Goal: Task Accomplishment & Management: Manage account settings

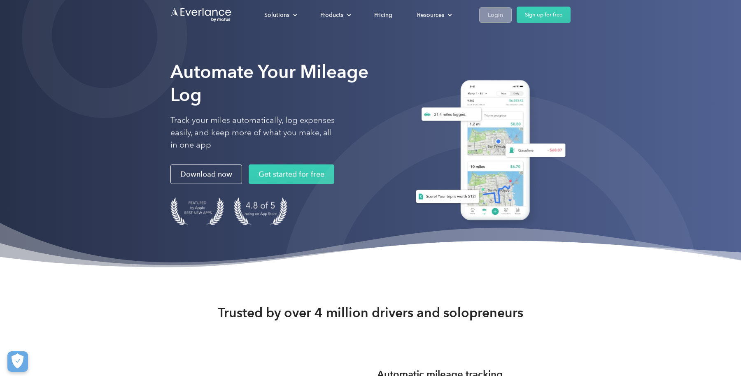
click at [484, 11] on link "Login" at bounding box center [495, 14] width 33 height 15
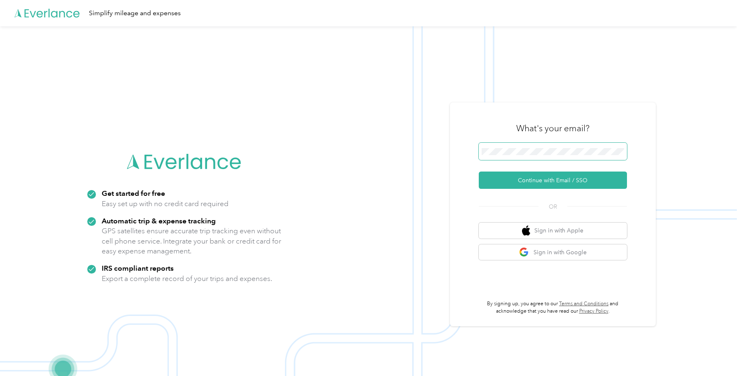
click at [550, 145] on span at bounding box center [553, 151] width 148 height 17
click at [562, 173] on button "Continue with Email / SSO" at bounding box center [553, 180] width 148 height 17
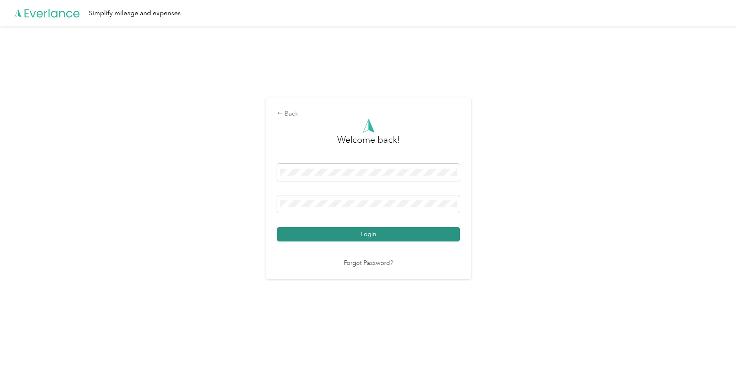
click at [315, 236] on button "Login" at bounding box center [368, 234] width 183 height 14
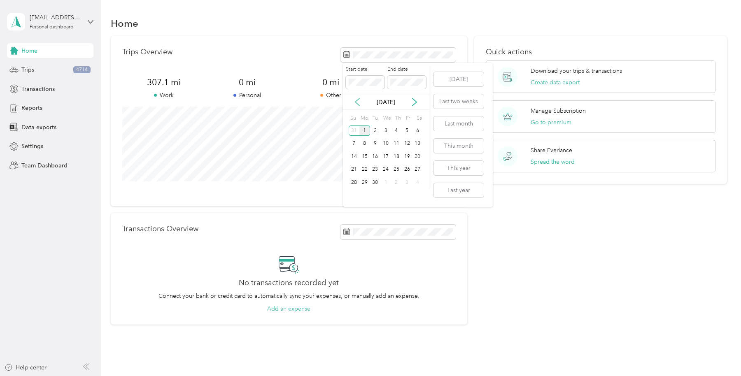
click at [357, 102] on icon at bounding box center [357, 102] width 8 height 8
click at [397, 186] on div "28" at bounding box center [396, 182] width 11 height 10
click at [53, 71] on div "Trips 4714" at bounding box center [50, 70] width 86 height 15
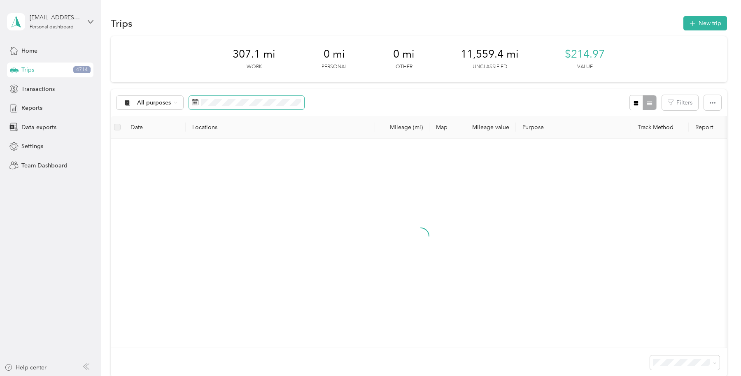
click at [261, 98] on span at bounding box center [246, 103] width 115 height 14
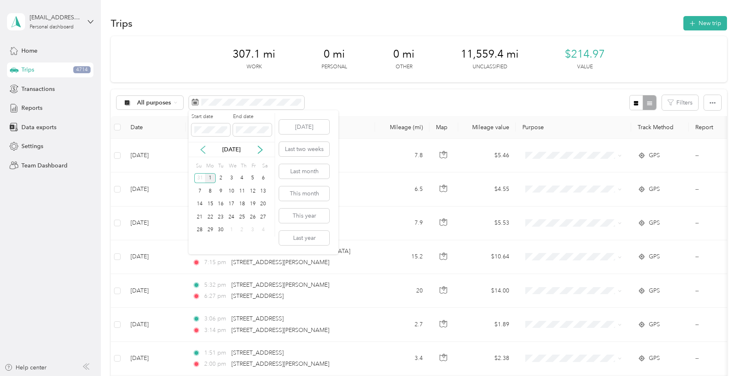
click at [199, 152] on icon at bounding box center [203, 150] width 8 height 8
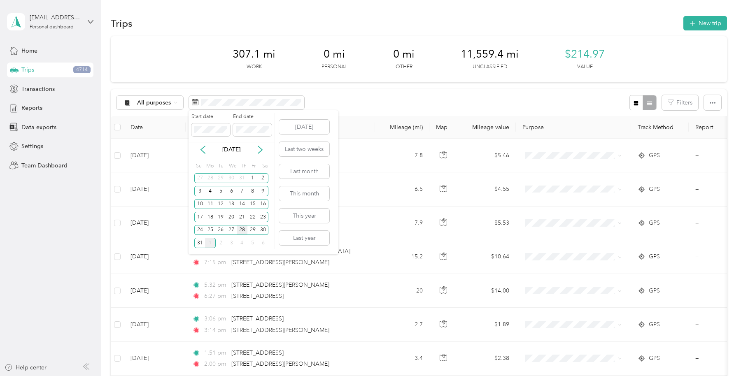
click at [244, 231] on div "28" at bounding box center [242, 230] width 11 height 10
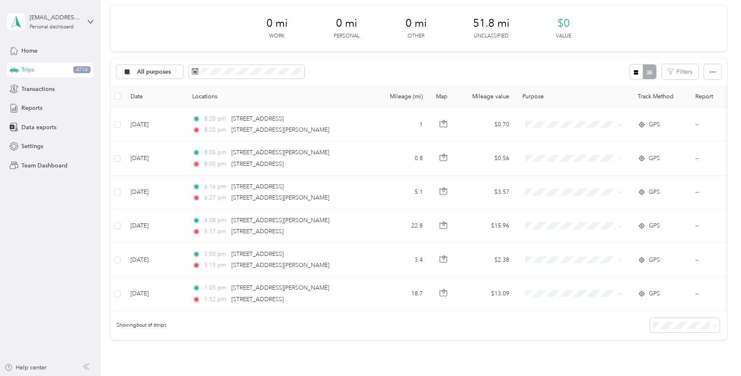
scroll to position [35, 0]
